Goal: Check status

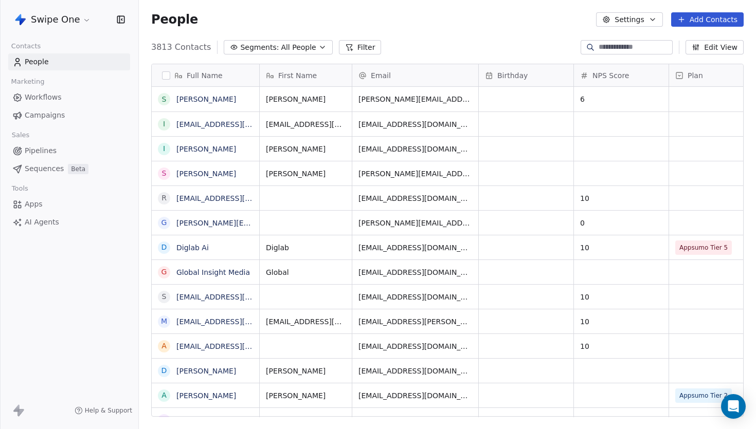
scroll to position [377, 617]
click at [58, 133] on span "Metrics & Events" at bounding box center [55, 133] width 61 height 11
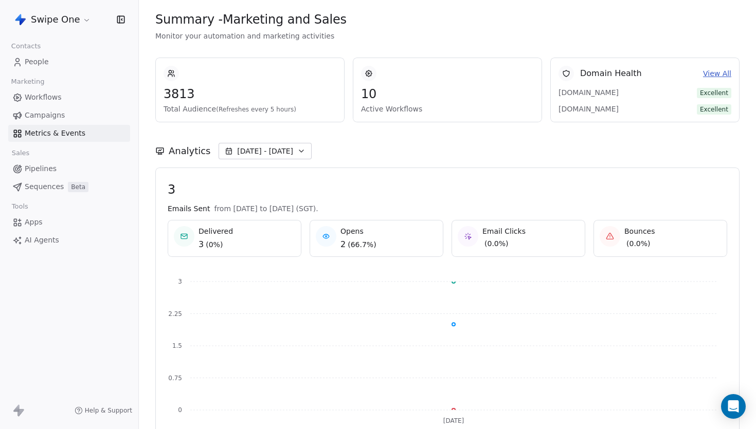
click at [267, 155] on span "Sep 19 - Sep 19" at bounding box center [265, 151] width 56 height 10
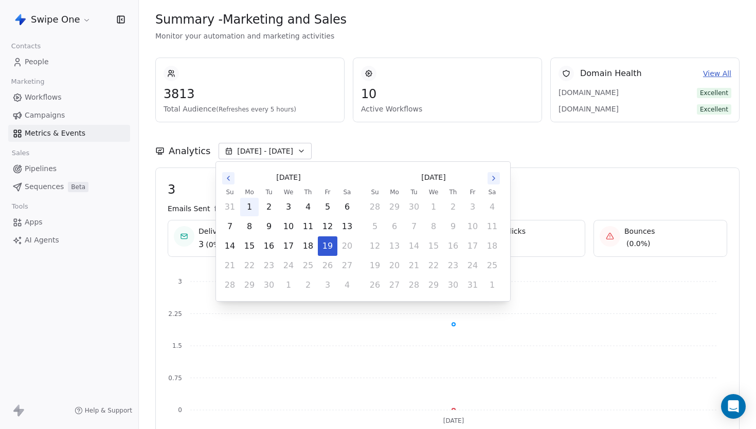
click at [249, 208] on button "1" at bounding box center [249, 207] width 19 height 19
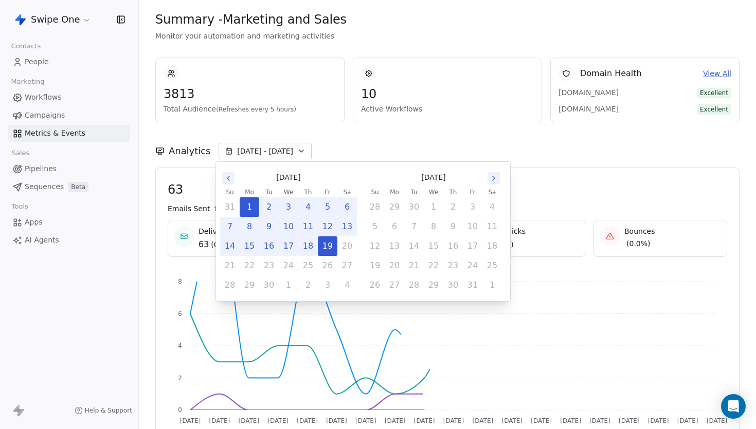
click at [444, 135] on div "Analytics Sep 01 - Sep 19" at bounding box center [447, 144] width 584 height 45
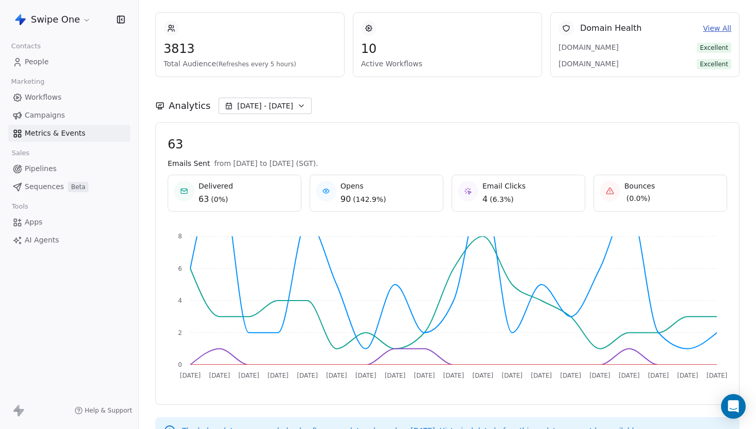
scroll to position [80, 0]
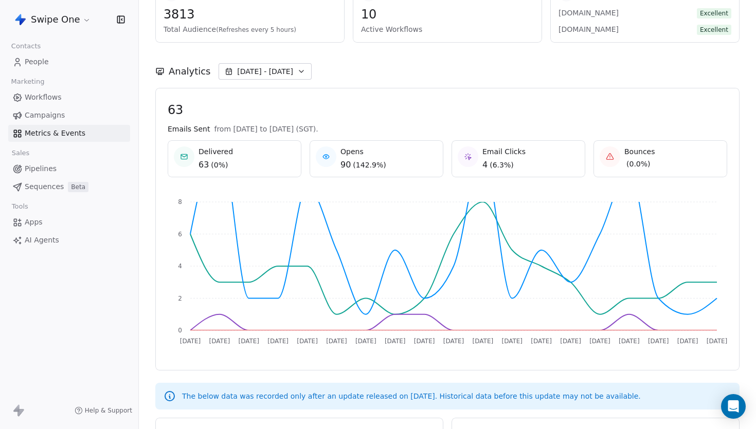
click at [42, 62] on span "People" at bounding box center [37, 62] width 24 height 11
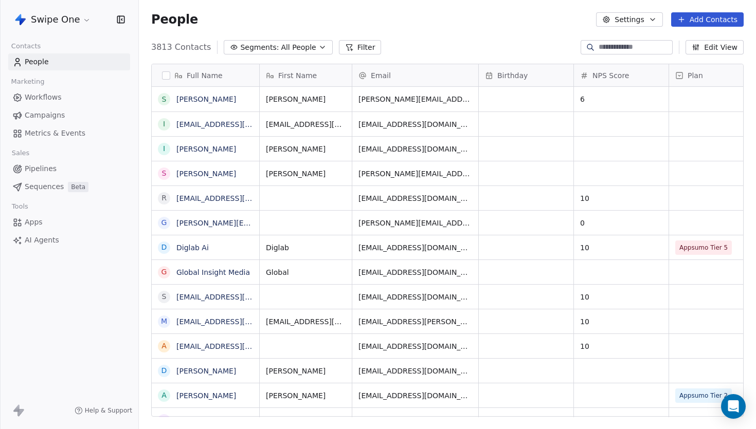
scroll to position [377, 617]
